Goal: Task Accomplishment & Management: Manage account settings

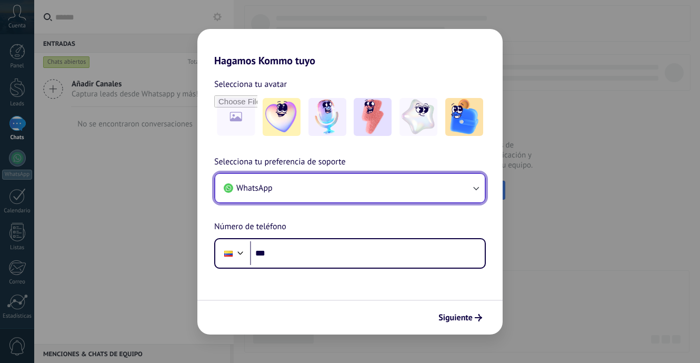
click at [451, 175] on button "WhatsApp" at bounding box center [349, 188] width 269 height 28
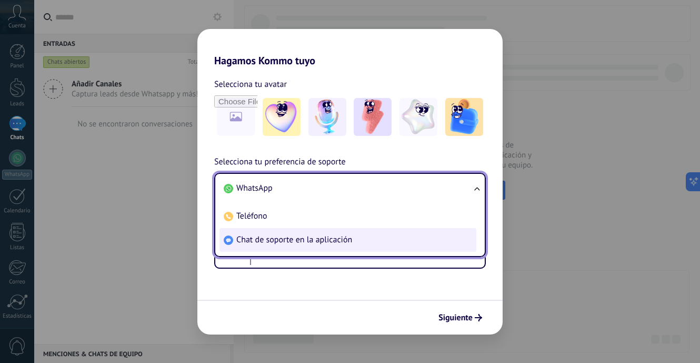
click at [251, 239] on span "Chat de soporte en la aplicación" at bounding box center [294, 239] width 116 height 11
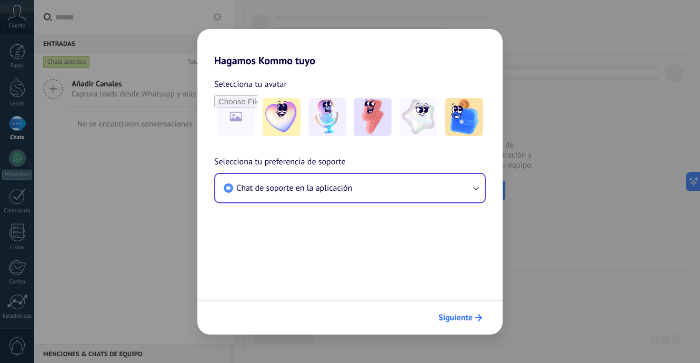
click at [480, 314] on icon "submit" at bounding box center [478, 317] width 7 height 7
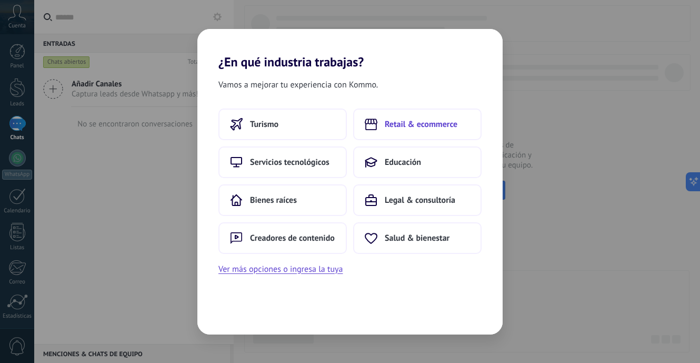
click at [410, 123] on span "Retail & ecommerce" at bounding box center [421, 124] width 73 height 11
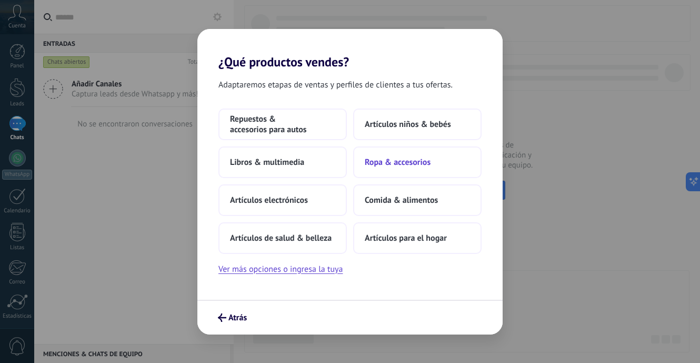
click at [395, 163] on span "Ropa & accesorios" at bounding box center [398, 162] width 66 height 11
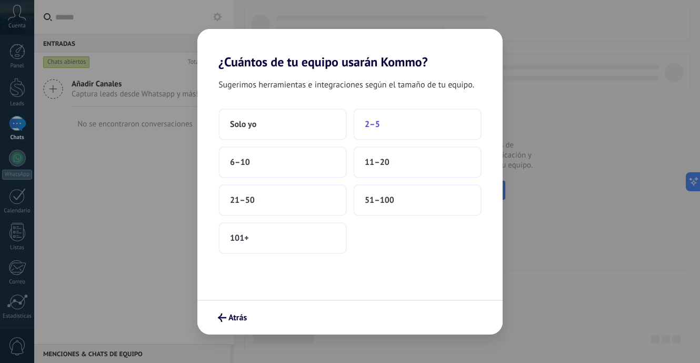
click at [392, 124] on button "2–5" at bounding box center [417, 124] width 128 height 32
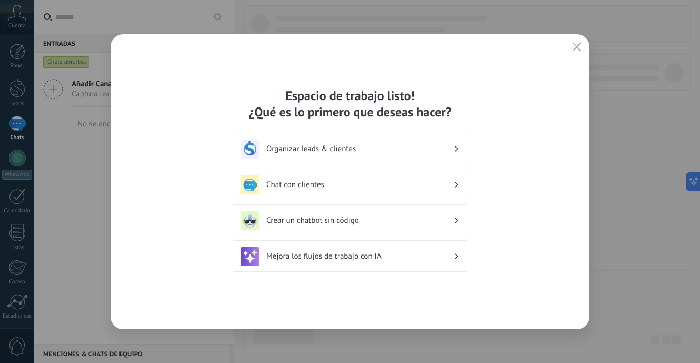
click at [572, 53] on button "button" at bounding box center [577, 47] width 14 height 15
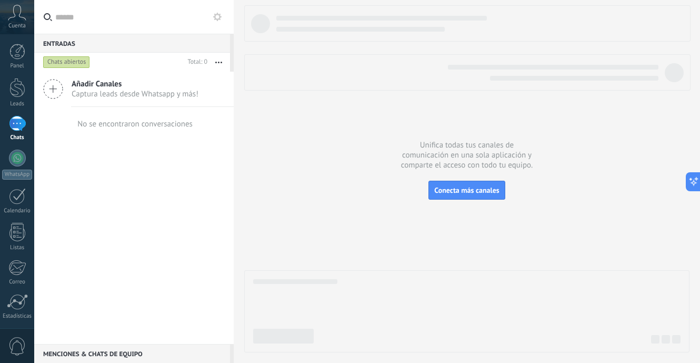
scroll to position [75, 0]
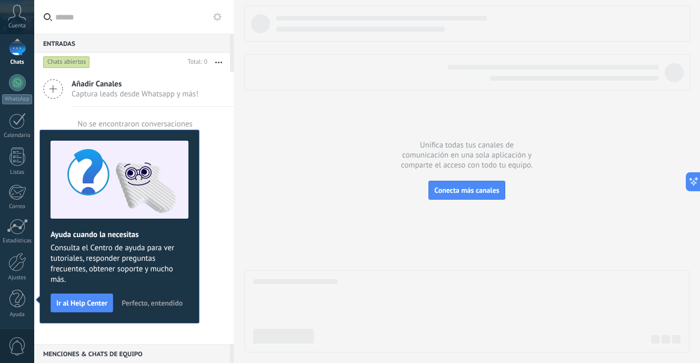
click at [150, 300] on span "Perfecto, entendido" at bounding box center [152, 302] width 61 height 7
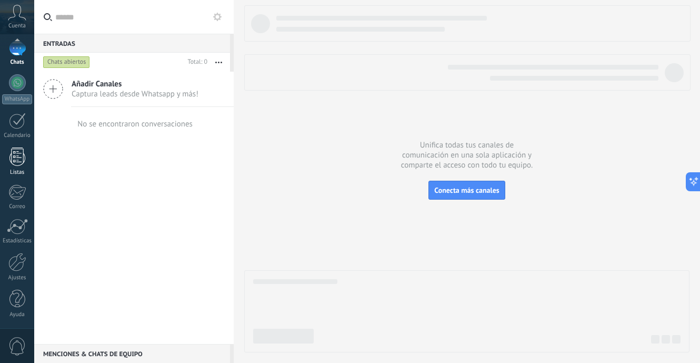
scroll to position [0, 0]
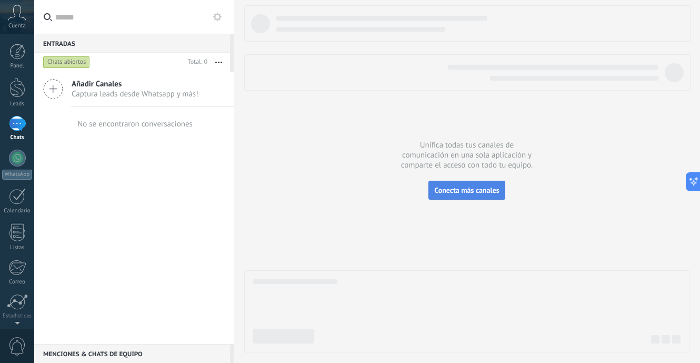
click at [486, 197] on button "Conecta más canales" at bounding box center [466, 189] width 76 height 19
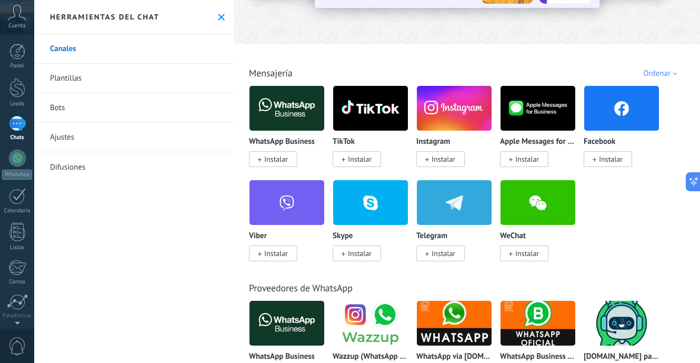
scroll to position [129, 0]
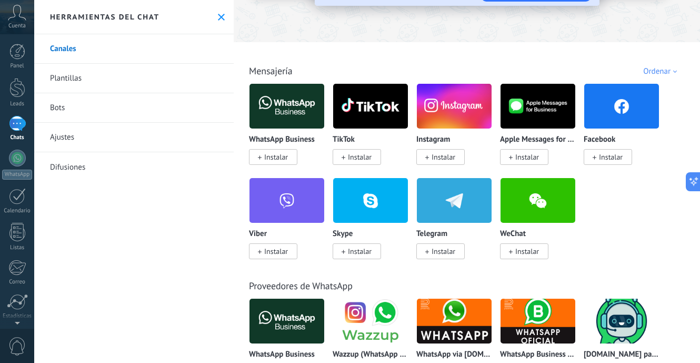
click at [439, 159] on span "Instalar" at bounding box center [443, 156] width 24 height 9
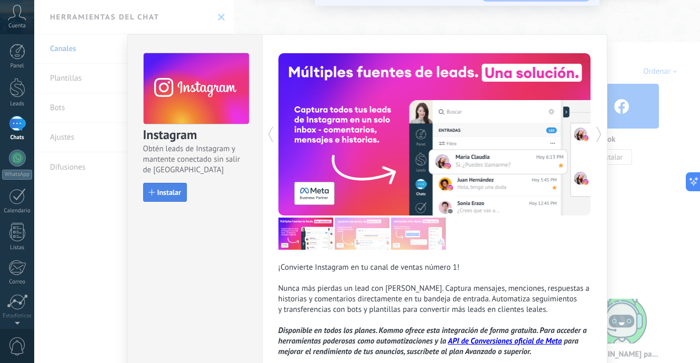
click at [168, 189] on span "Instalar" at bounding box center [169, 191] width 24 height 7
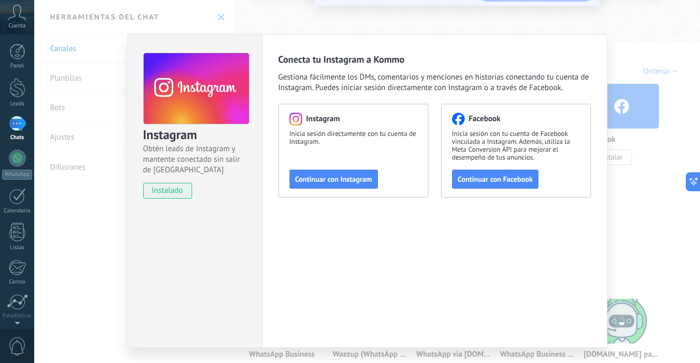
click at [658, 54] on div "Instagram Obtén leads de Instagram y mantente conectado sin salir de Kommo inst…" at bounding box center [367, 181] width 666 height 363
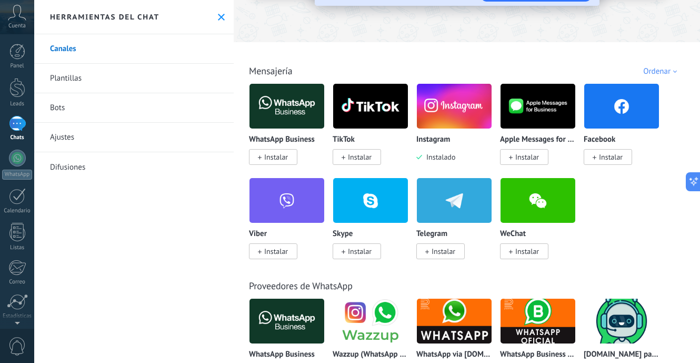
click at [606, 169] on div "Facebook Instalar" at bounding box center [625, 130] width 84 height 94
click at [609, 163] on span "Instalar" at bounding box center [607, 157] width 48 height 16
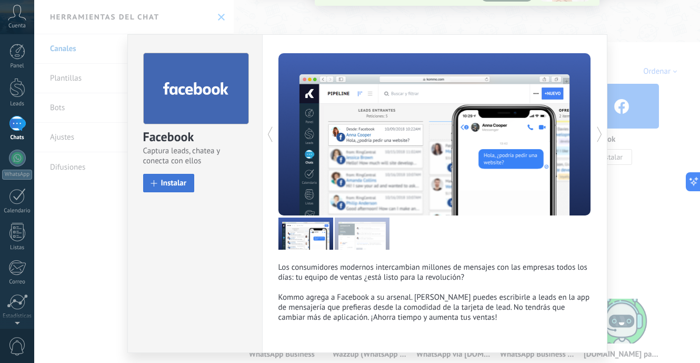
click at [157, 182] on button "Instalar" at bounding box center [169, 183] width 52 height 18
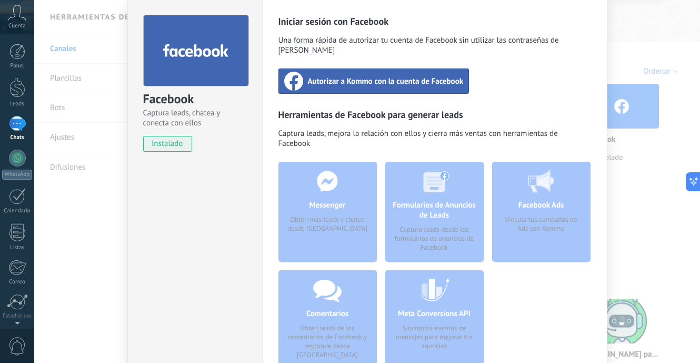
scroll to position [28, 0]
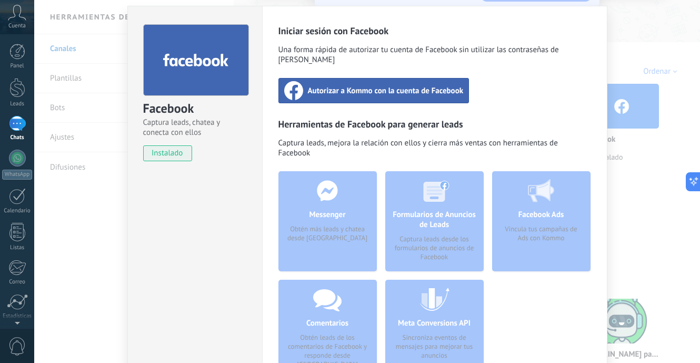
click at [653, 13] on div "Facebook Captura leads, chatea y conecta con ellos instalado Desinstalar Inicia…" at bounding box center [367, 181] width 666 height 363
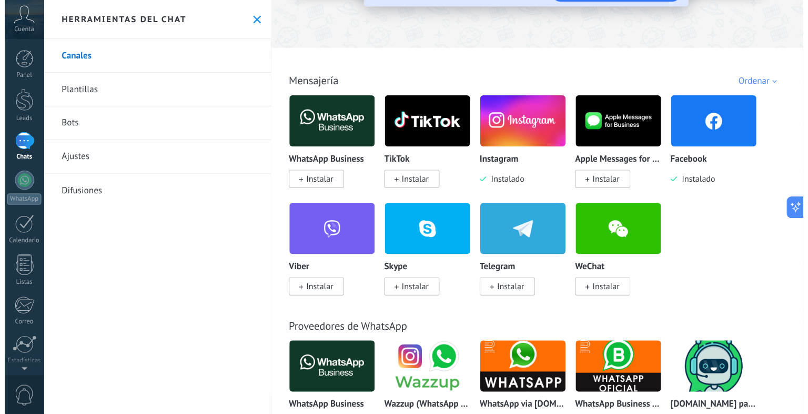
scroll to position [0, 0]
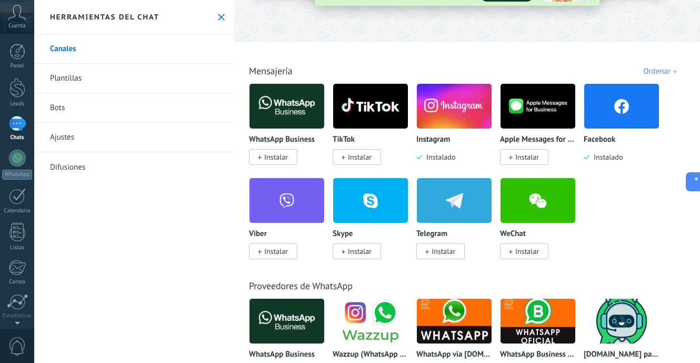
click at [360, 158] on span "Instalar" at bounding box center [360, 156] width 24 height 9
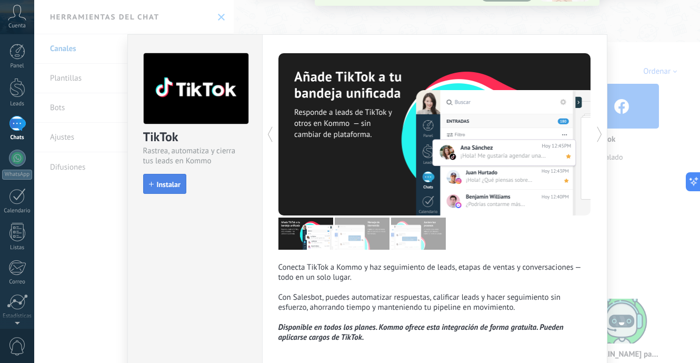
click at [170, 183] on span "Instalar" at bounding box center [169, 183] width 24 height 7
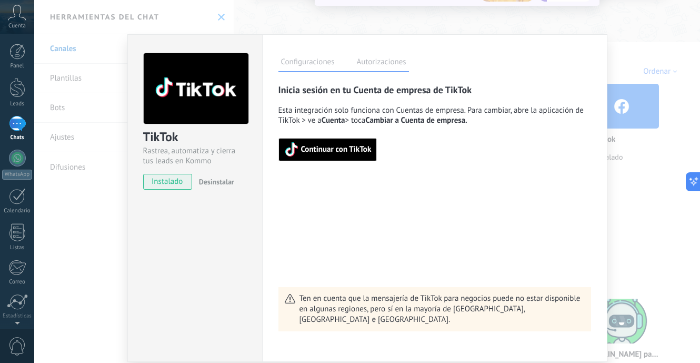
click at [310, 147] on span "Continuar con TikTok" at bounding box center [336, 149] width 71 height 7
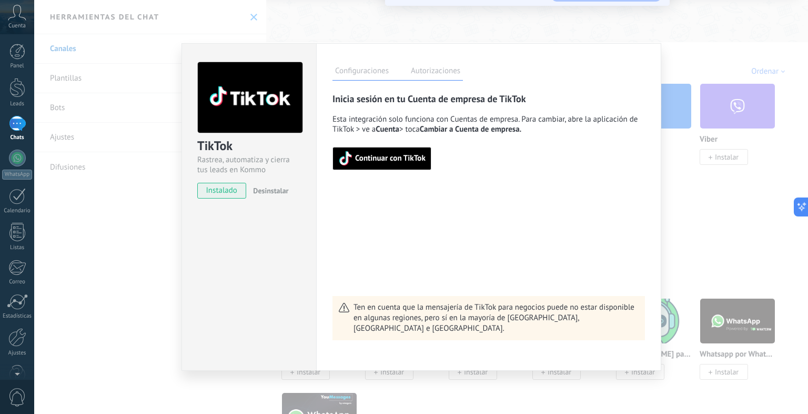
click at [401, 160] on span "Continuar con TikTok" at bounding box center [390, 158] width 71 height 7
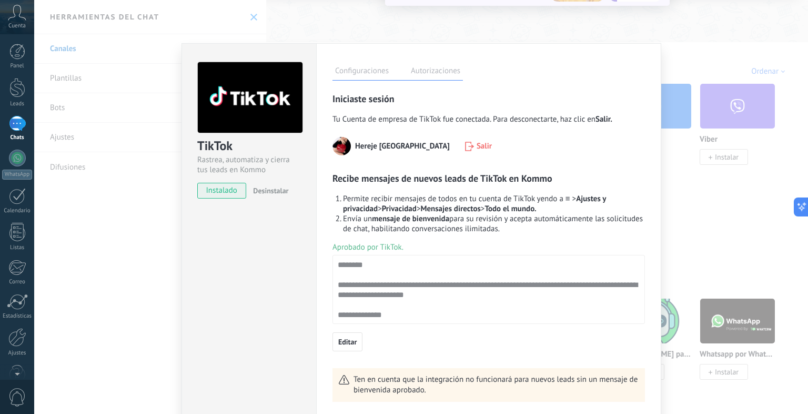
scroll to position [19, 0]
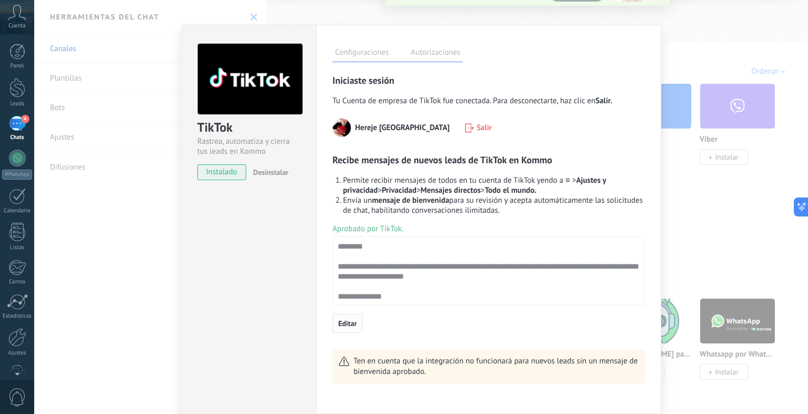
click at [349, 327] on span "Editar" at bounding box center [347, 322] width 18 height 7
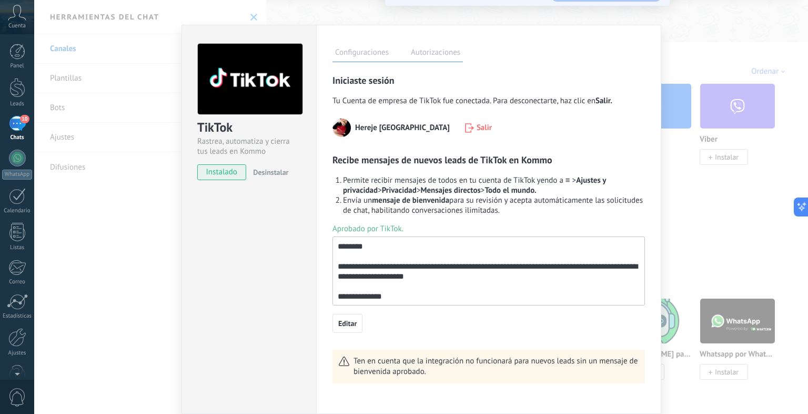
click at [404, 333] on div "**********" at bounding box center [489, 228] width 313 height 309
click at [439, 53] on label "Autorizaciones" at bounding box center [435, 53] width 55 height 15
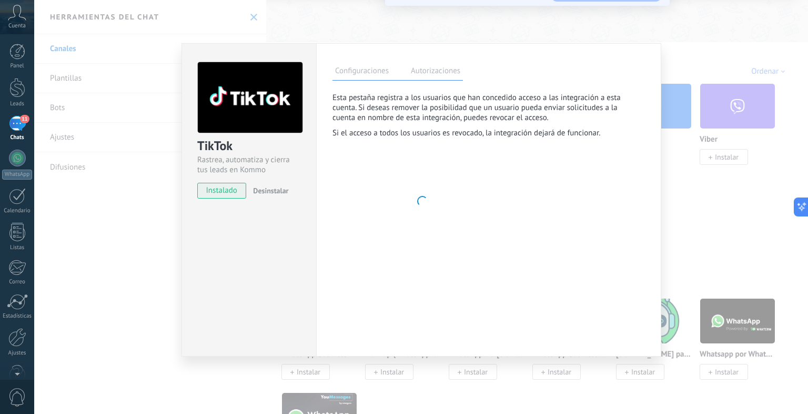
scroll to position [0, 0]
click at [435, 34] on div "TikTok Rastrea, automatiza y cierra tus leads en Kommo instalado Desinstalar Co…" at bounding box center [421, 207] width 774 height 414
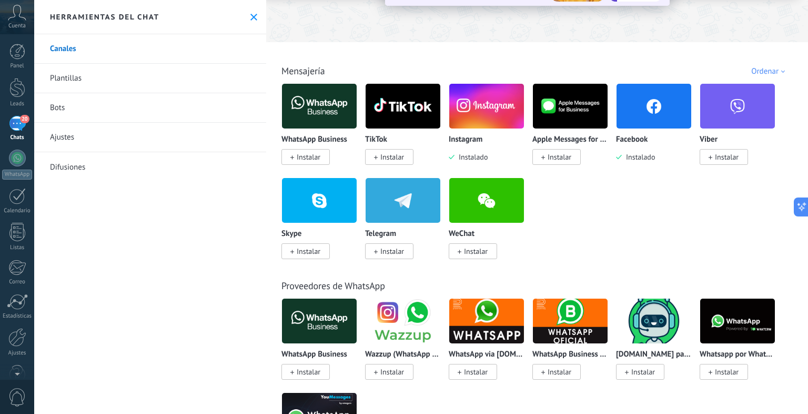
click at [391, 156] on span "Instalar" at bounding box center [392, 156] width 24 height 9
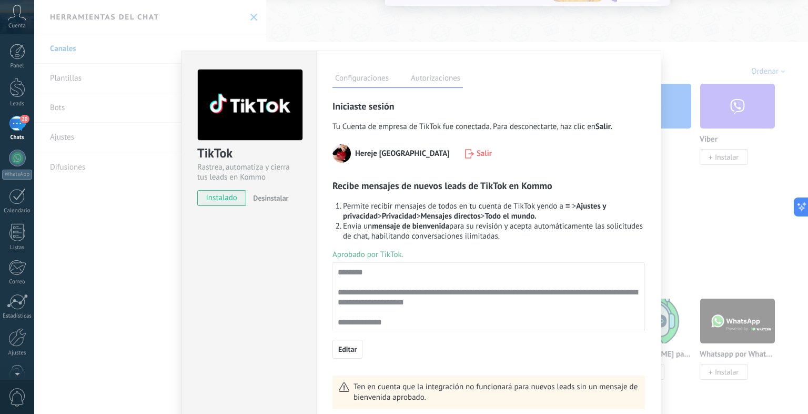
scroll to position [27, 0]
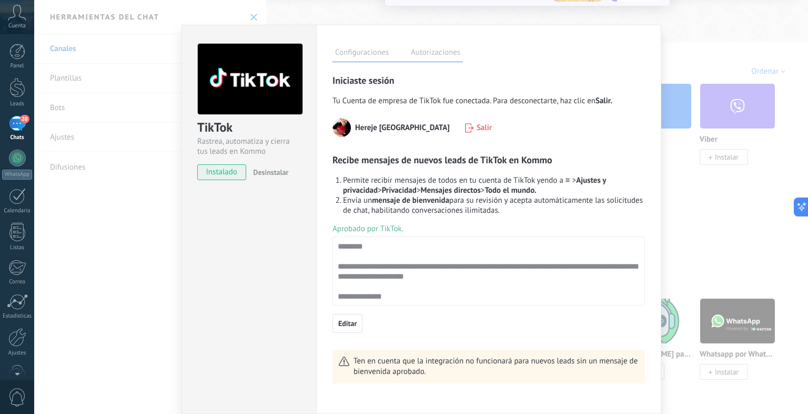
click at [395, 362] on div "Configuraciones Autorizaciones Esta pestaña registra a los usuarios que han con…" at bounding box center [488, 219] width 345 height 389
click at [350, 325] on span "Editar" at bounding box center [347, 322] width 18 height 7
drag, startPoint x: 398, startPoint y: 298, endPoint x: 331, endPoint y: 234, distance: 92.3
click at [333, 234] on div "**********" at bounding box center [489, 265] width 313 height 82
paste textarea "**********"
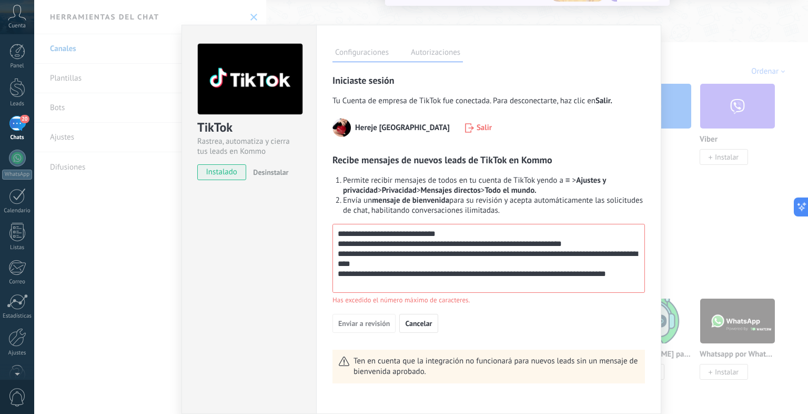
scroll to position [0, 0]
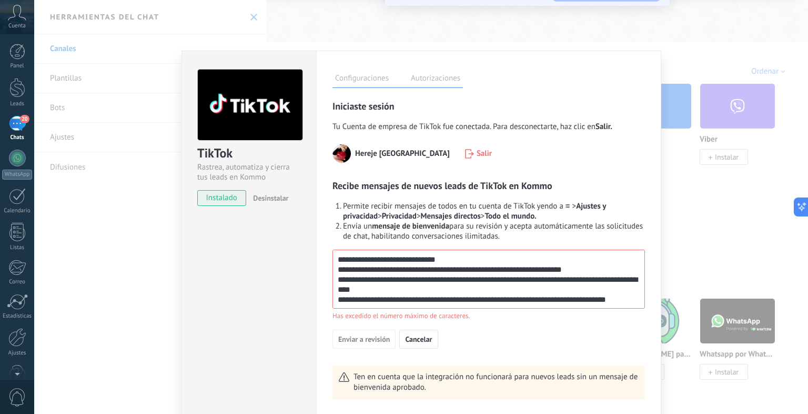
click at [411, 263] on textarea "**********" at bounding box center [487, 279] width 309 height 58
drag, startPoint x: 629, startPoint y: 302, endPoint x: 323, endPoint y: 305, distance: 306.7
click at [323, 305] on div "Configuraciones Autorizaciones Esta pestaña registra a los usuarios que han con…" at bounding box center [488, 240] width 345 height 379
click at [640, 298] on div "**********" at bounding box center [489, 278] width 313 height 59
drag, startPoint x: 629, startPoint y: 299, endPoint x: 337, endPoint y: 299, distance: 291.5
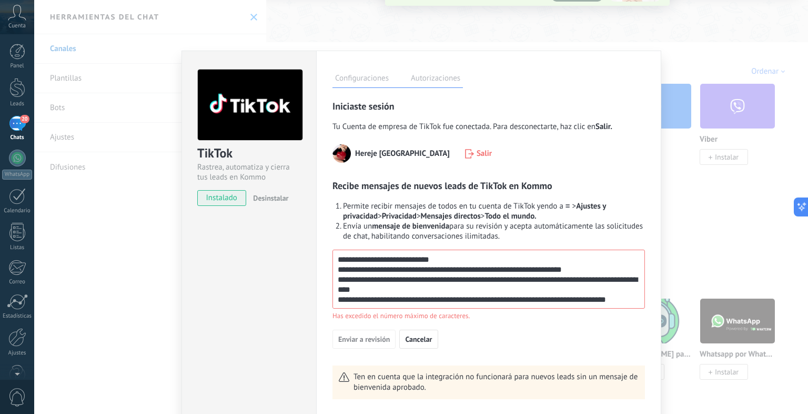
click at [337, 299] on textarea "**********" at bounding box center [487, 279] width 309 height 58
click at [362, 293] on textarea "**********" at bounding box center [487, 279] width 309 height 58
drag, startPoint x: 361, startPoint y: 293, endPoint x: 334, endPoint y: 280, distance: 30.8
click at [334, 280] on textarea "**********" at bounding box center [487, 279] width 309 height 58
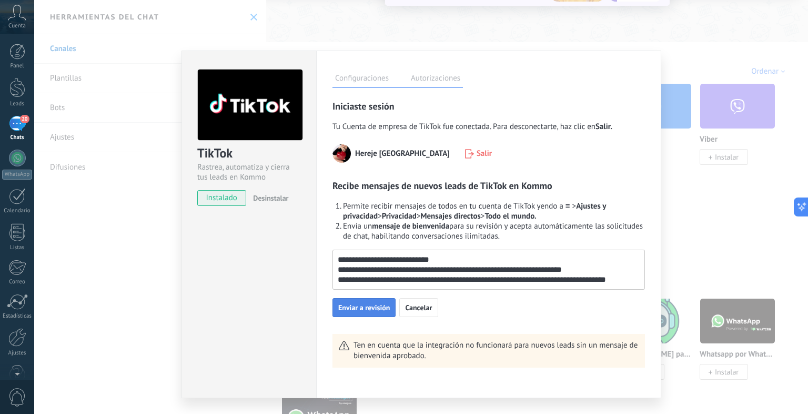
type textarea "**********"
click at [354, 315] on button "Enviar a revisión" at bounding box center [364, 307] width 63 height 19
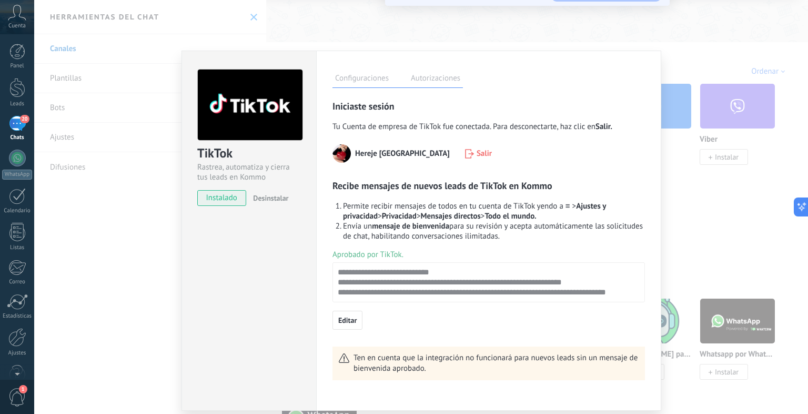
click at [452, 78] on label "Autorizaciones" at bounding box center [435, 79] width 55 height 15
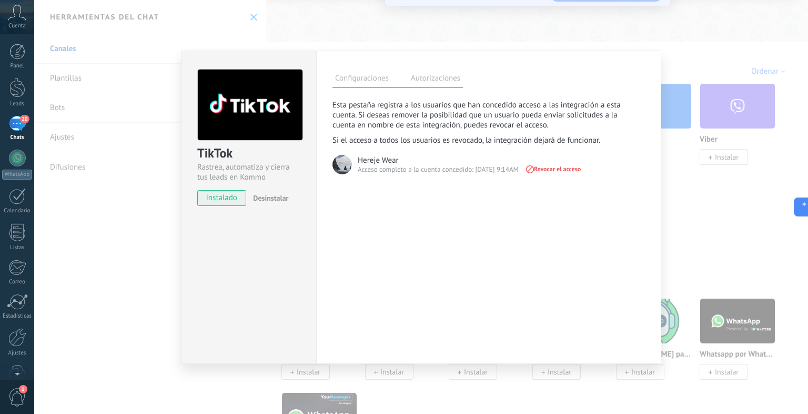
click at [537, 28] on div "TikTok Rastrea, automatiza y cierra tus leads en Kommo instalado Desinstalar Co…" at bounding box center [421, 207] width 774 height 414
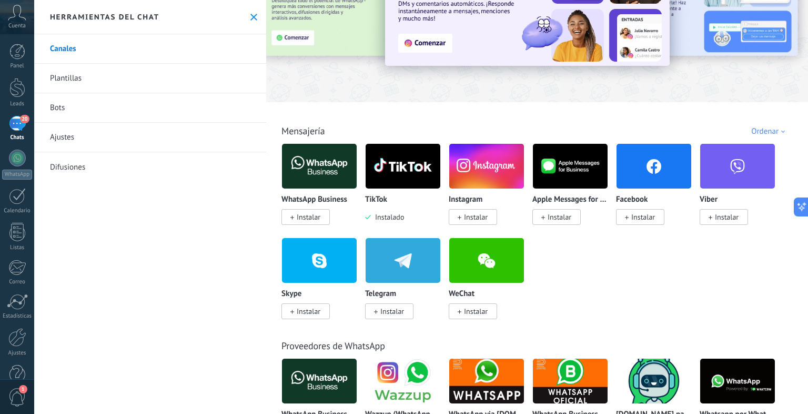
scroll to position [112, 0]
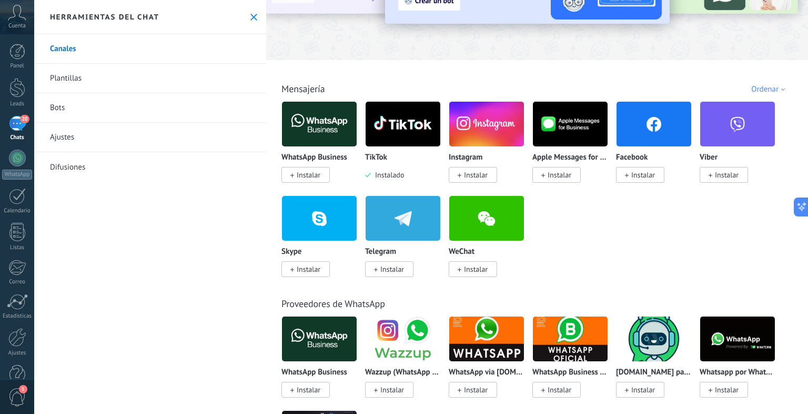
click at [478, 173] on span "Instalar" at bounding box center [476, 174] width 24 height 9
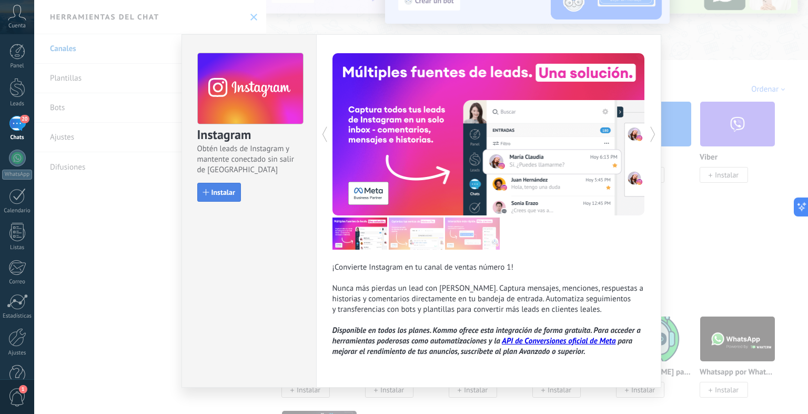
click at [215, 194] on span "Instalar" at bounding box center [224, 191] width 24 height 7
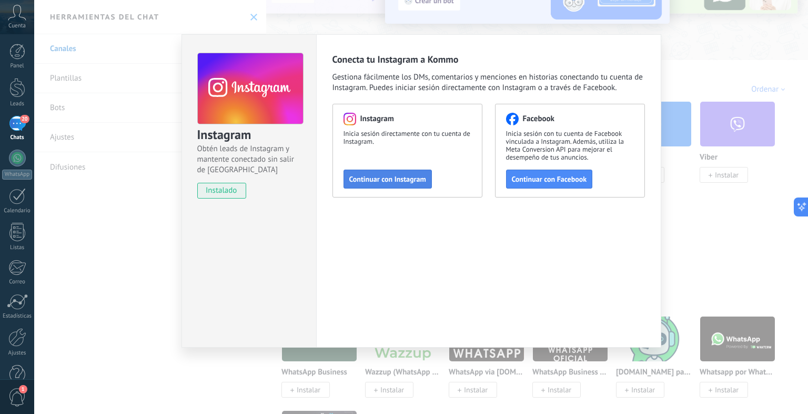
click at [394, 177] on span "Continuar con Instagram" at bounding box center [387, 178] width 77 height 7
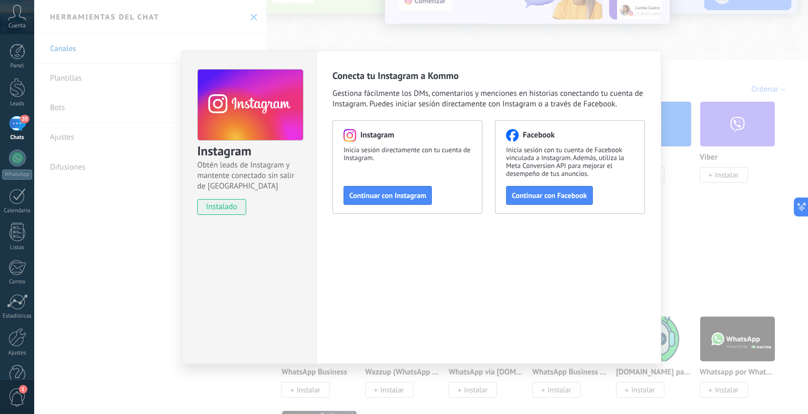
click at [502, 307] on div "Conecta tu Instagram a Kommo Gestiona fácilmente los DMs, comentarios y mencion…" at bounding box center [488, 207] width 345 height 313
click at [681, 70] on div "Instagram Obtén leads de Instagram y mantente conectado sin salir de Kommo inst…" at bounding box center [421, 207] width 774 height 414
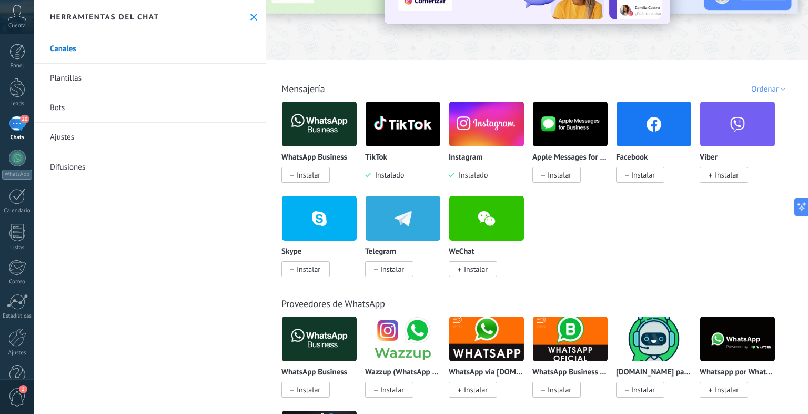
click at [315, 173] on span "Instalar" at bounding box center [309, 174] width 24 height 9
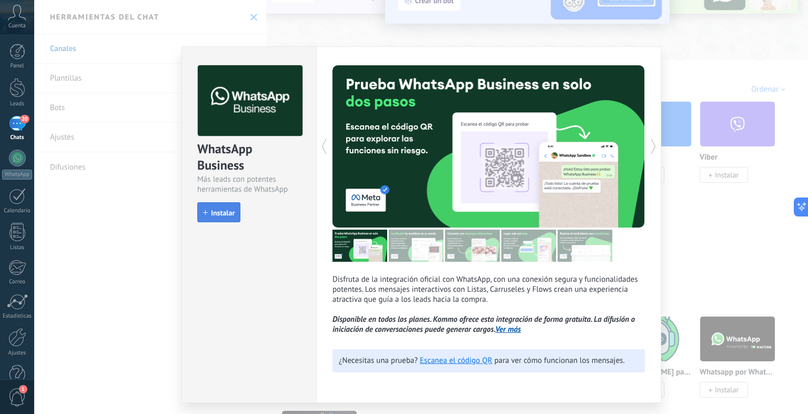
click at [235, 218] on button "Instalar" at bounding box center [218, 212] width 43 height 20
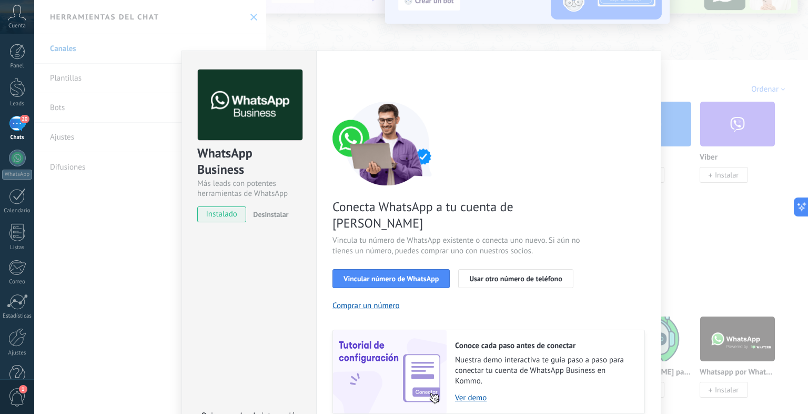
click at [706, 82] on div "WhatsApp Business Más leads con potentes herramientas de WhatsApp instalado Des…" at bounding box center [421, 207] width 774 height 414
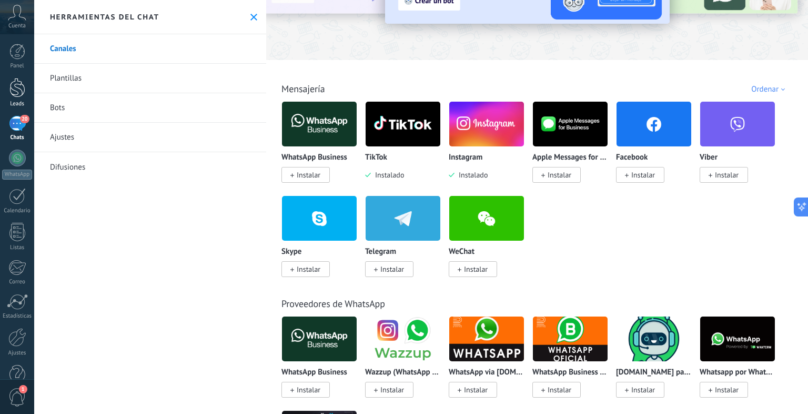
click at [19, 85] on div at bounding box center [17, 87] width 16 height 19
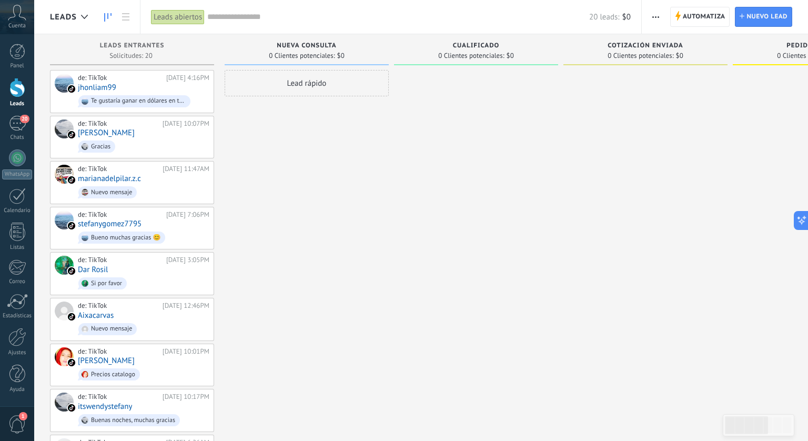
click at [462, 57] on span "0 Clientes potenciales:" at bounding box center [471, 56] width 66 height 6
